Goal: Find specific page/section: Find specific page/section

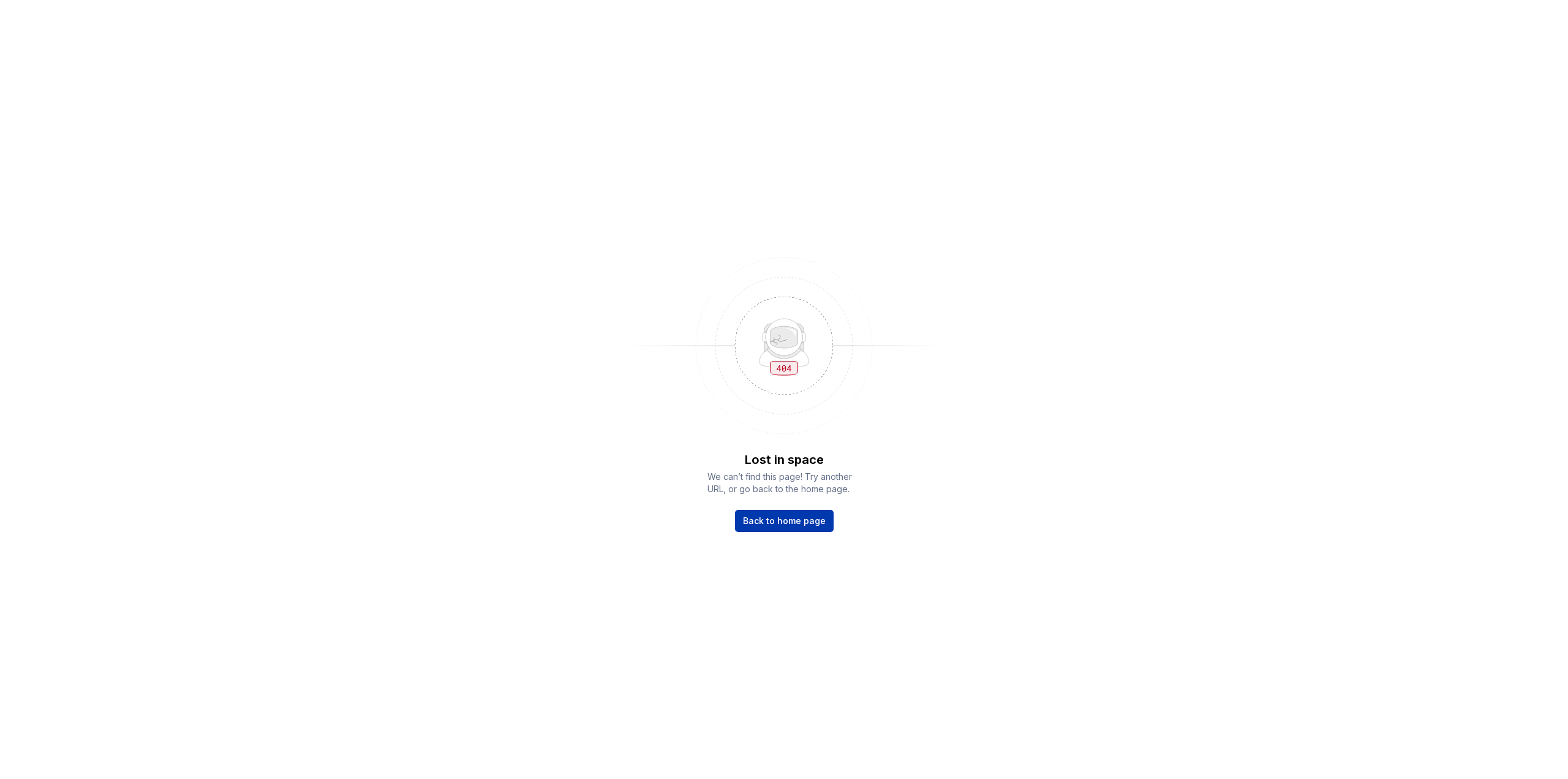
drag, startPoint x: 757, startPoint y: 506, endPoint x: 764, endPoint y: 517, distance: 13.0
click at [758, 507] on div "Lost in space We can’t find this page! Try another URL, or go back to the home …" at bounding box center [784, 491] width 153 height 81
click at [764, 517] on span "Back to home page" at bounding box center [784, 520] width 83 height 13
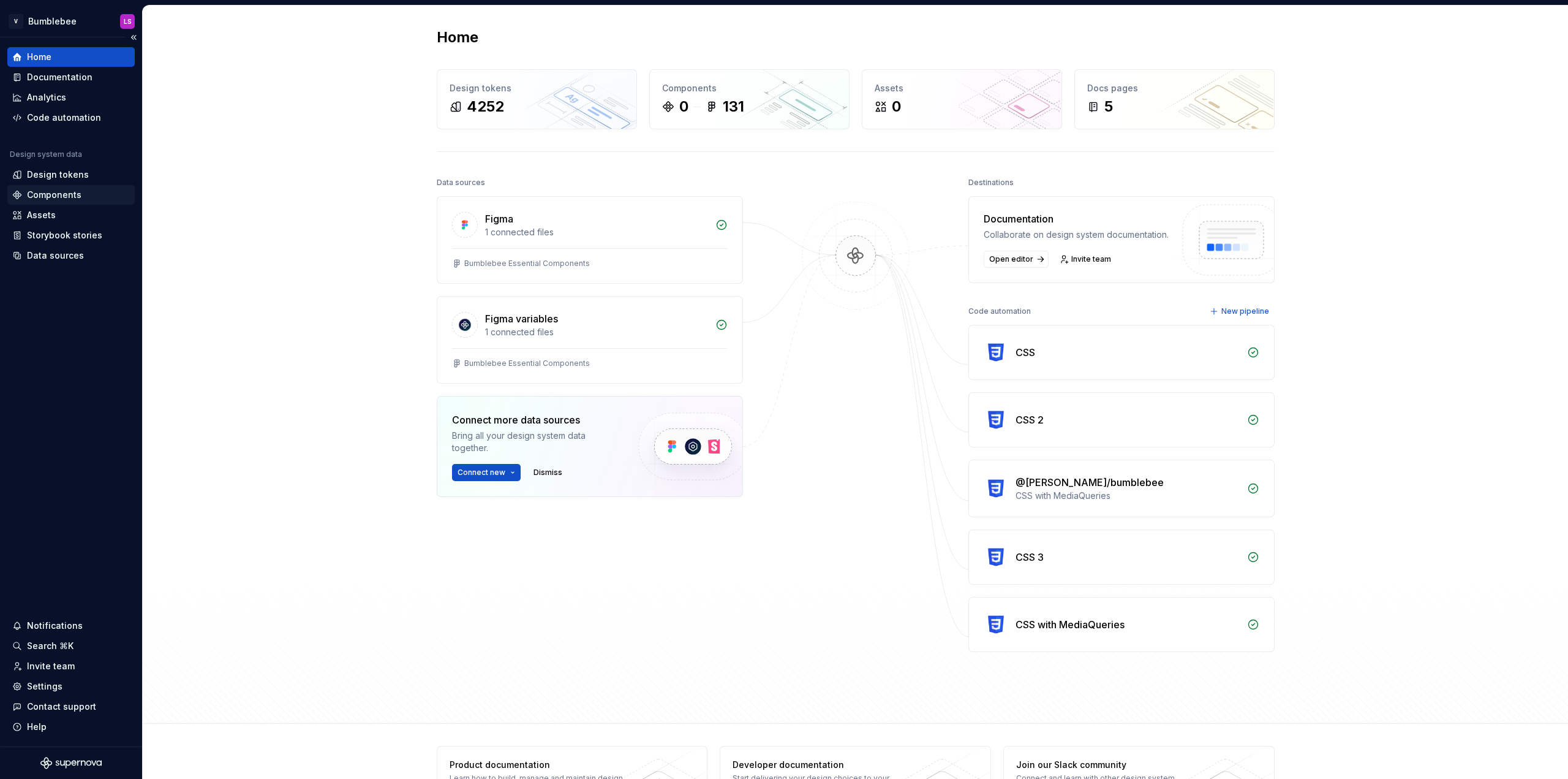
click at [55, 201] on div "Components" at bounding box center [71, 195] width 127 height 19
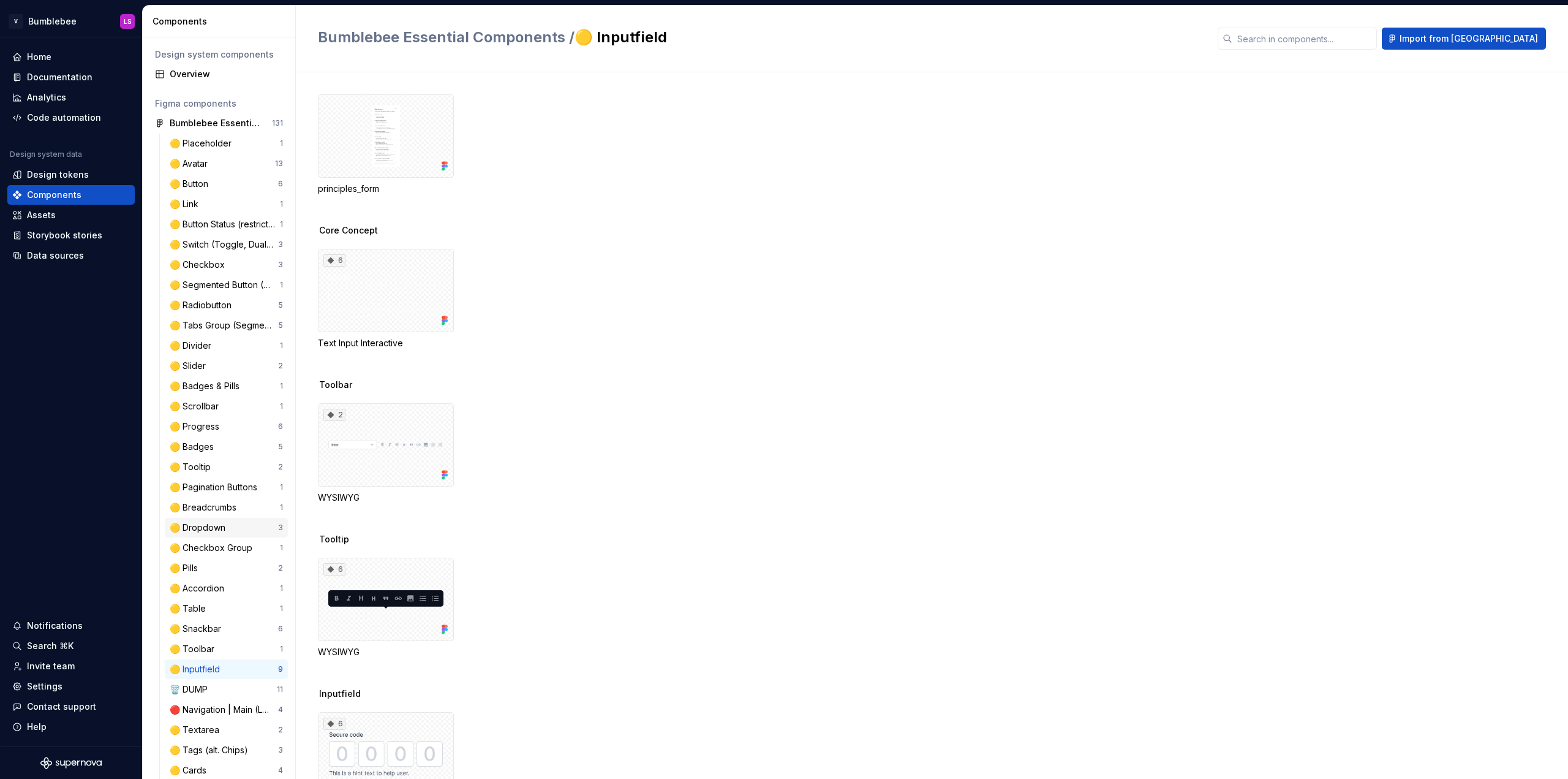
click at [223, 528] on div "🟡 Dropdown" at bounding box center [200, 527] width 60 height 13
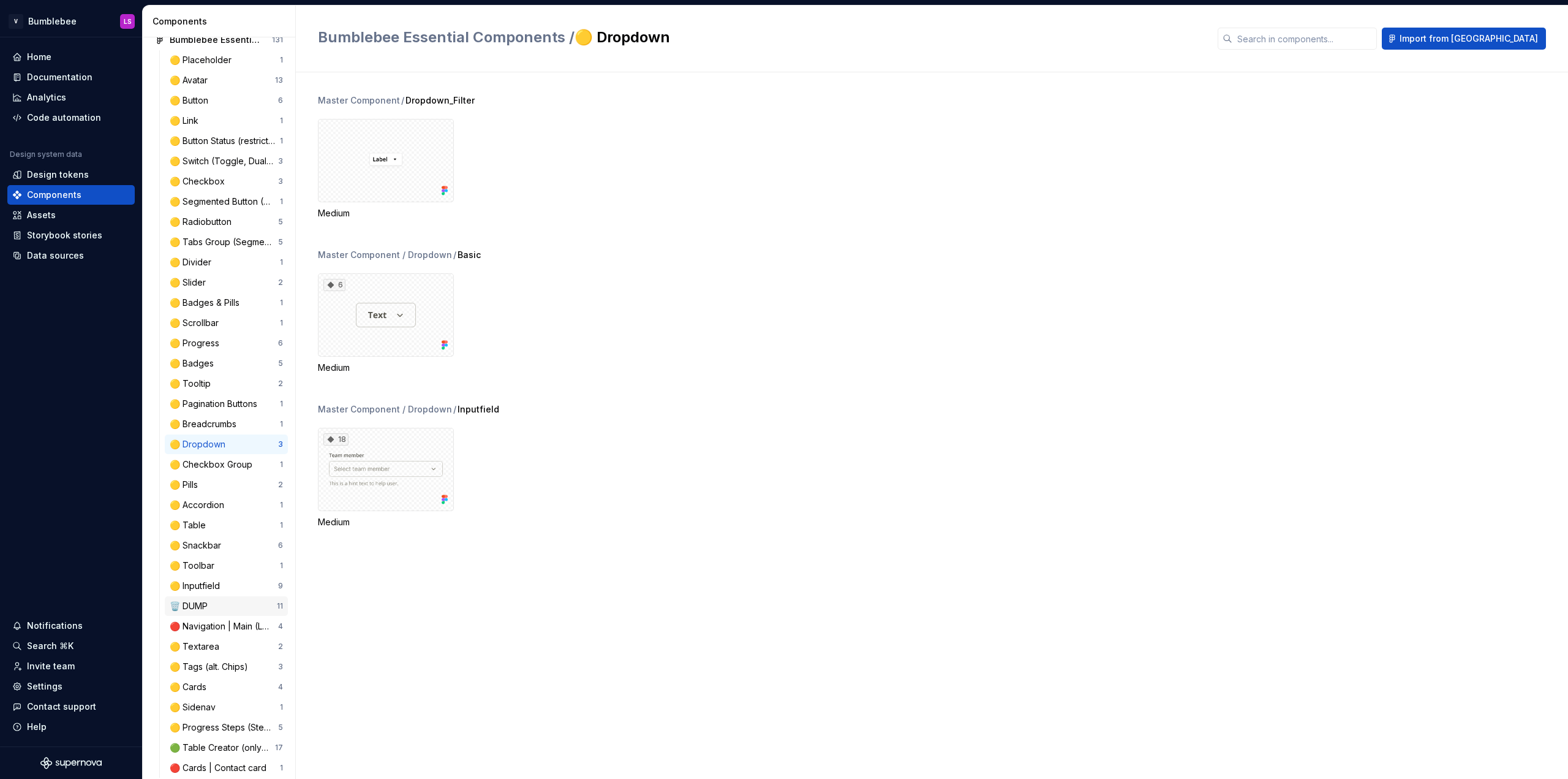
scroll to position [94, 0]
click at [387, 169] on div at bounding box center [386, 160] width 136 height 84
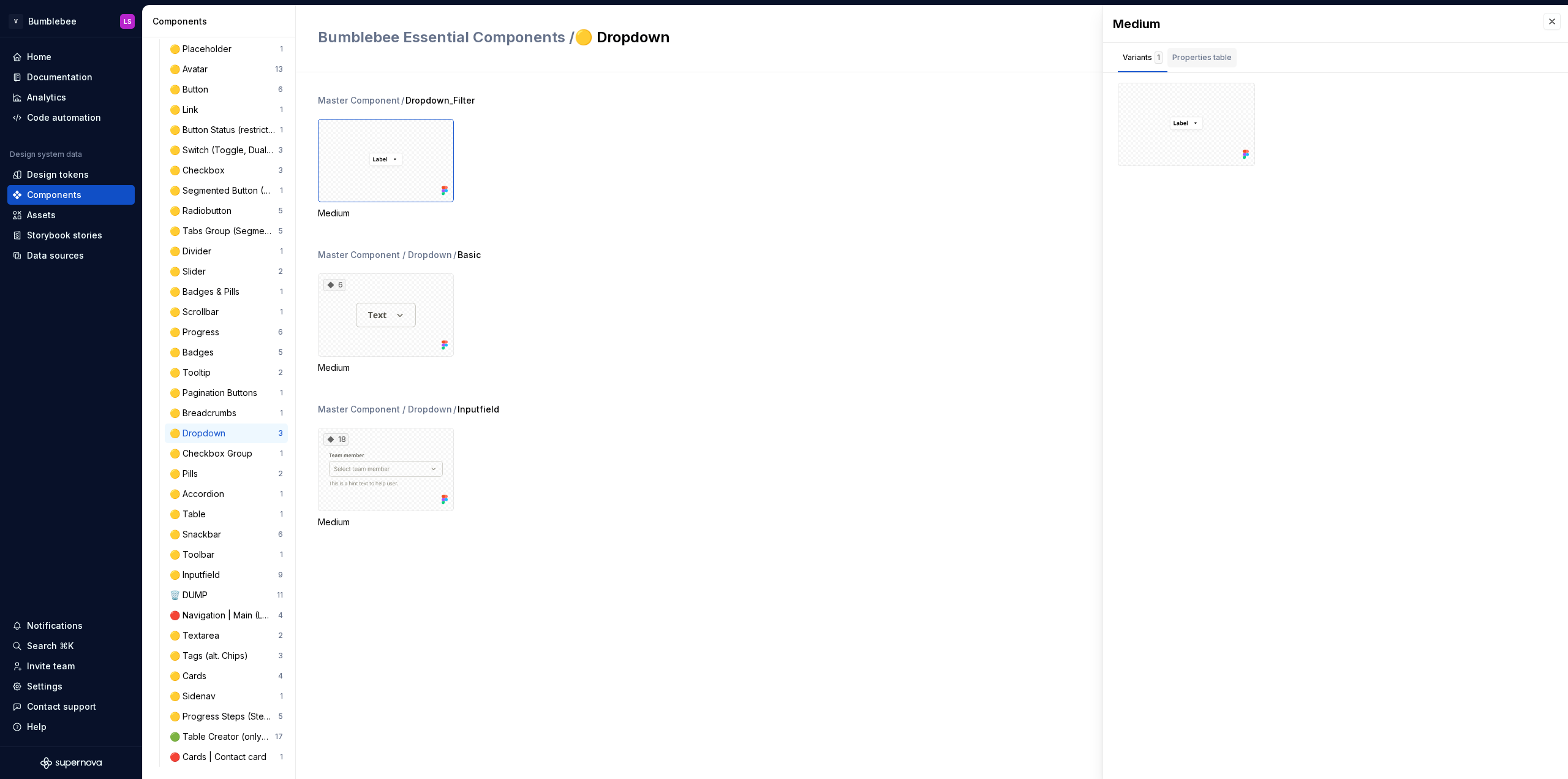
click at [1195, 53] on div "Properties table" at bounding box center [1202, 57] width 59 height 13
click at [1150, 60] on div "Variants 1" at bounding box center [1142, 57] width 40 height 13
click at [383, 297] on div "6" at bounding box center [386, 315] width 136 height 84
